Goal: Task Accomplishment & Management: Manage account settings

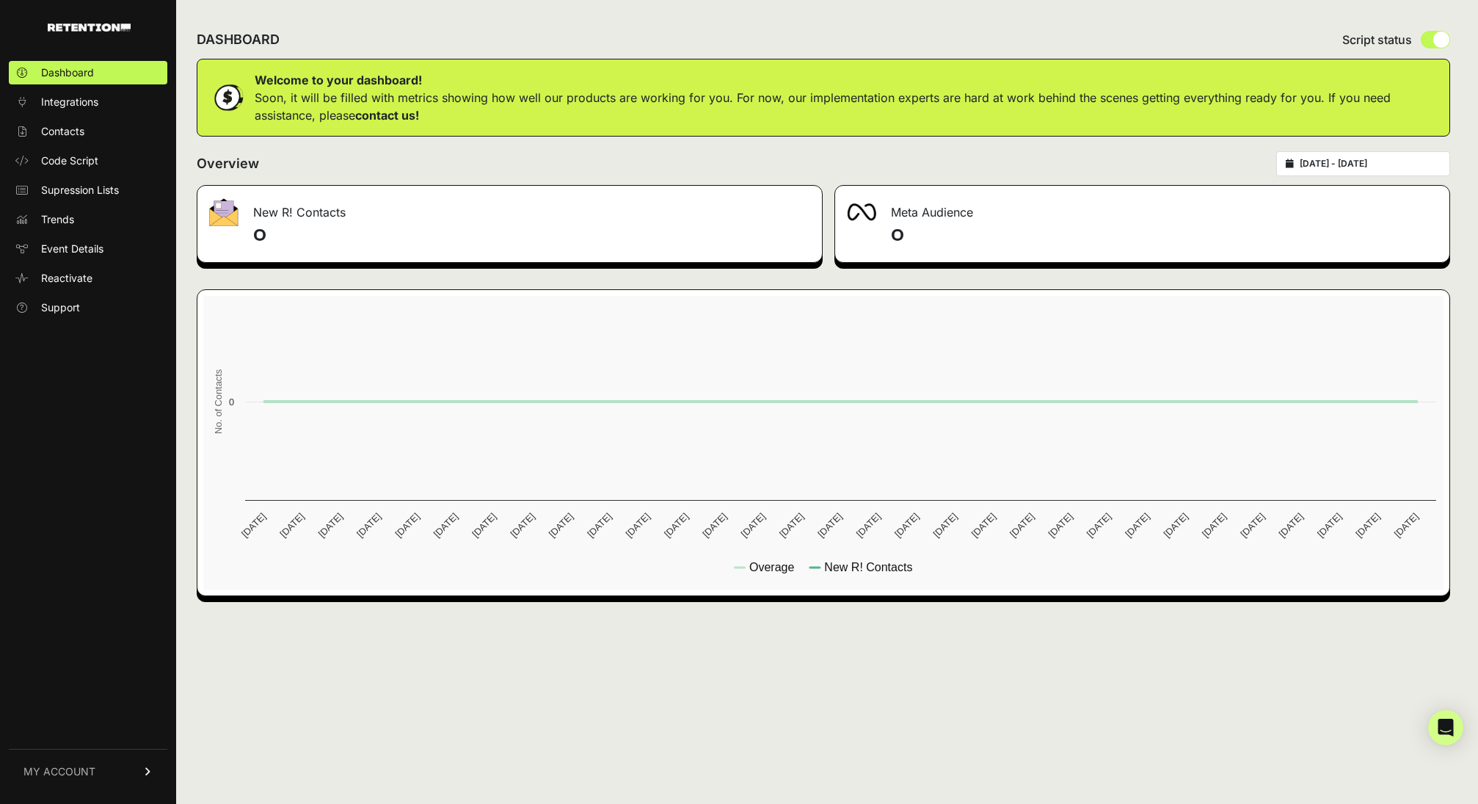
click at [98, 775] on link "MY ACCOUNT" at bounding box center [88, 771] width 159 height 45
click at [70, 643] on link "Account Details" at bounding box center [88, 634] width 159 height 23
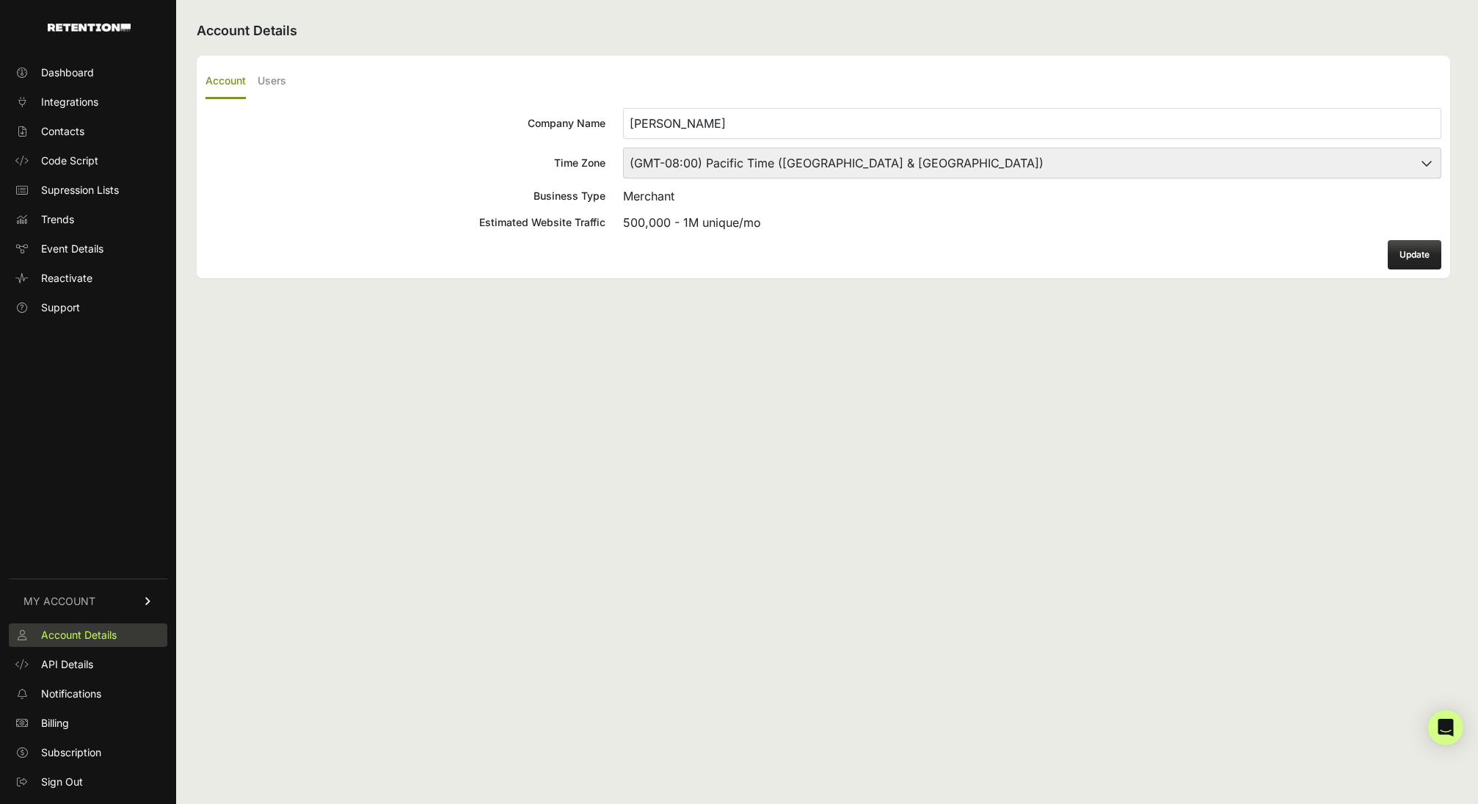
click at [127, 642] on link "Account Details" at bounding box center [88, 634] width 159 height 23
click at [267, 77] on label "Users" at bounding box center [272, 82] width 29 height 34
click at [0, 0] on input "Users" at bounding box center [0, 0] width 0 height 0
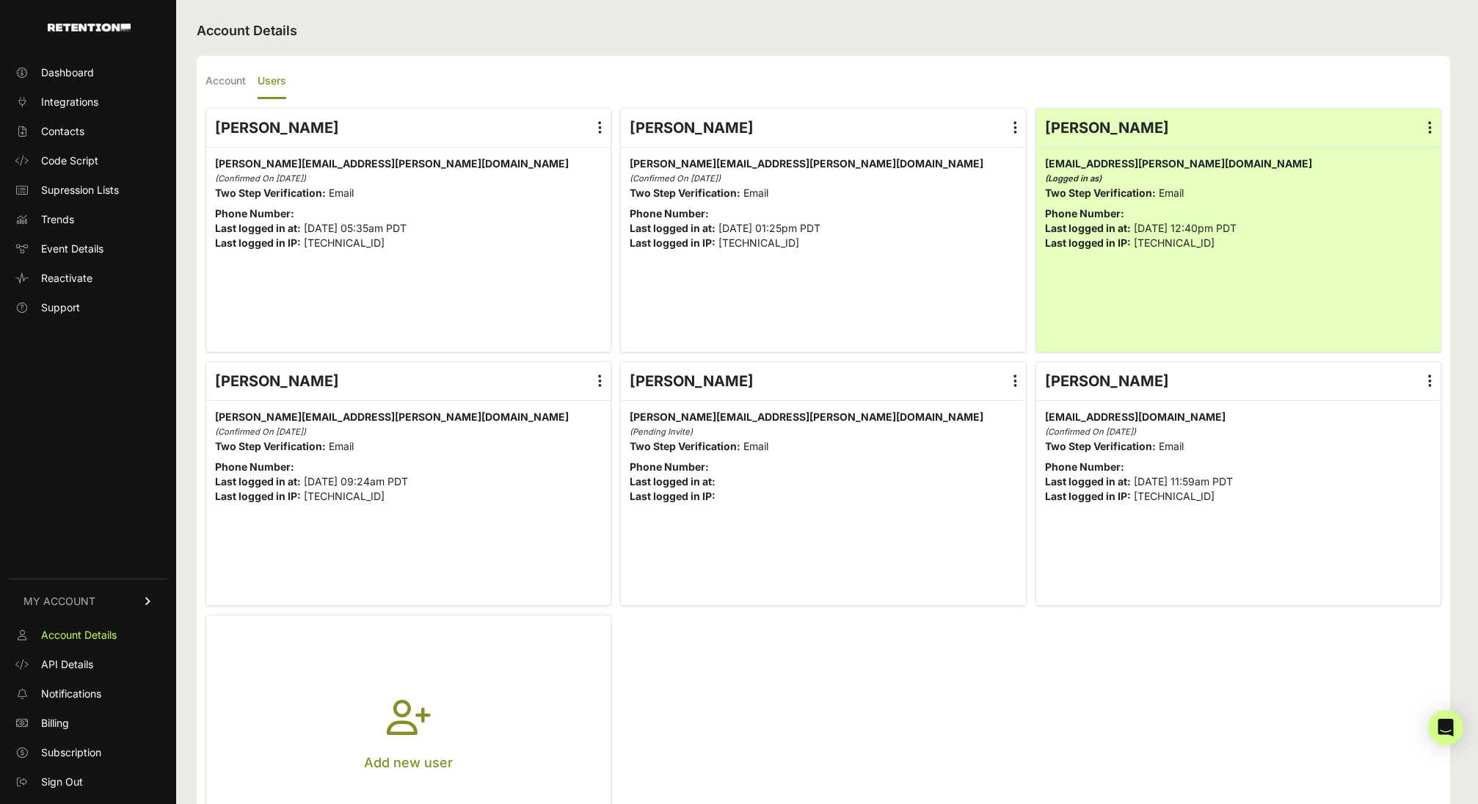
click at [1422, 131] on label at bounding box center [1429, 128] width 21 height 38
click at [0, 0] on input "radio" at bounding box center [0, 0] width 0 height 0
click at [1388, 173] on link "Edit Details" at bounding box center [1387, 166] width 112 height 26
click at [536, 90] on ul "Account Users" at bounding box center [823, 82] width 1236 height 34
